Goal: Navigation & Orientation: Find specific page/section

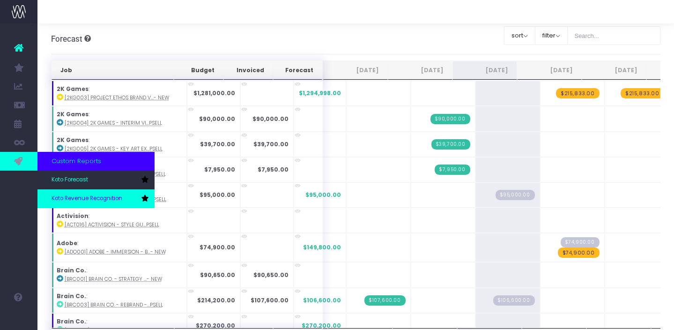
click at [80, 197] on span "Koto Revenue Recognition" at bounding box center [87, 199] width 71 height 8
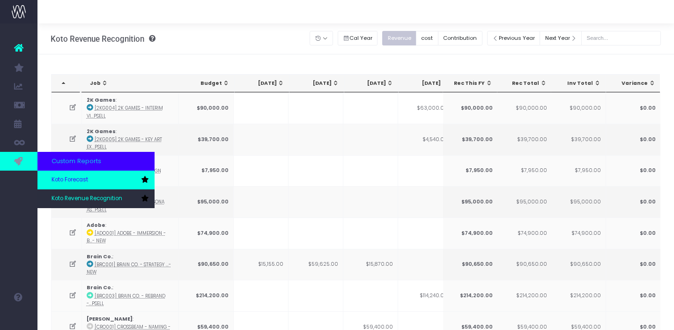
click at [62, 176] on span "Koto Forecast" at bounding box center [70, 180] width 37 height 8
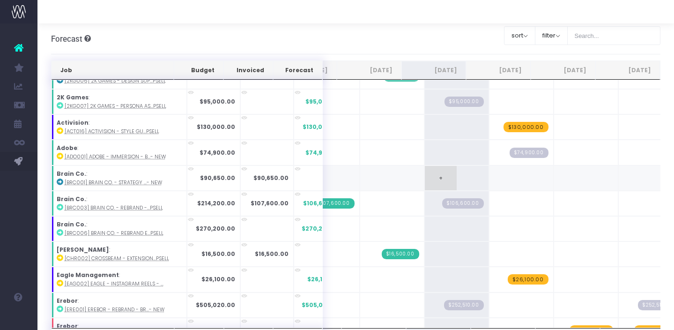
scroll to position [94, 0]
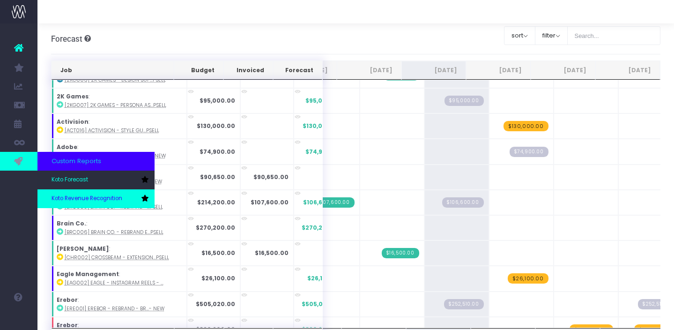
click at [79, 193] on link "Koto Revenue Recognition" at bounding box center [95, 198] width 117 height 19
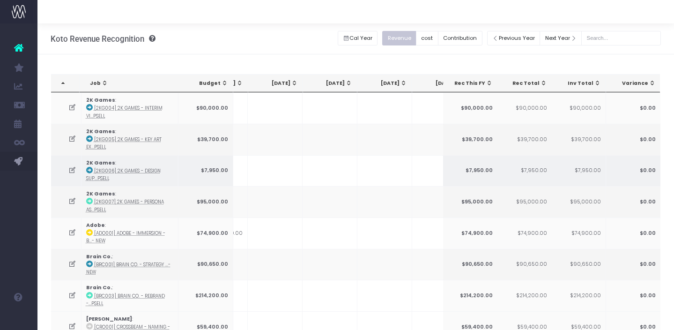
scroll to position [0, 397]
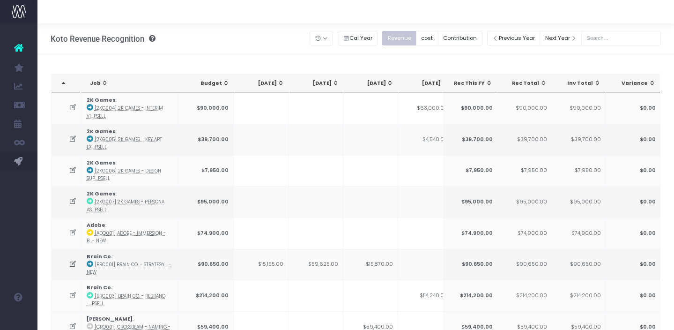
click at [14, 238] on div "Account Warning You are on a paid plan. My Favourites You have no favourites Jo…" at bounding box center [18, 176] width 37 height 307
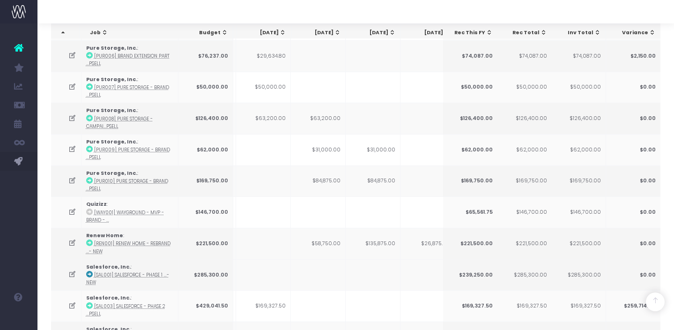
scroll to position [1391, 0]
